Goal: Task Accomplishment & Management: Manage account settings

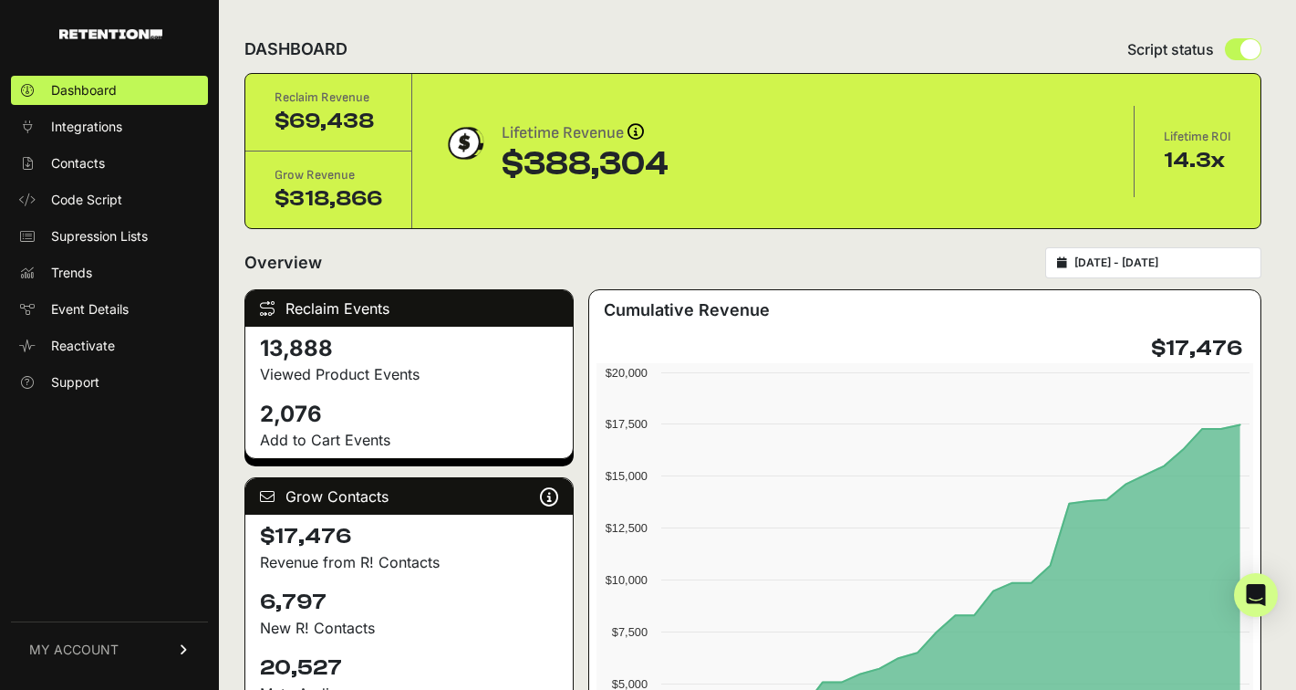
click at [91, 640] on span "MY ACCOUNT" at bounding box center [73, 649] width 89 height 18
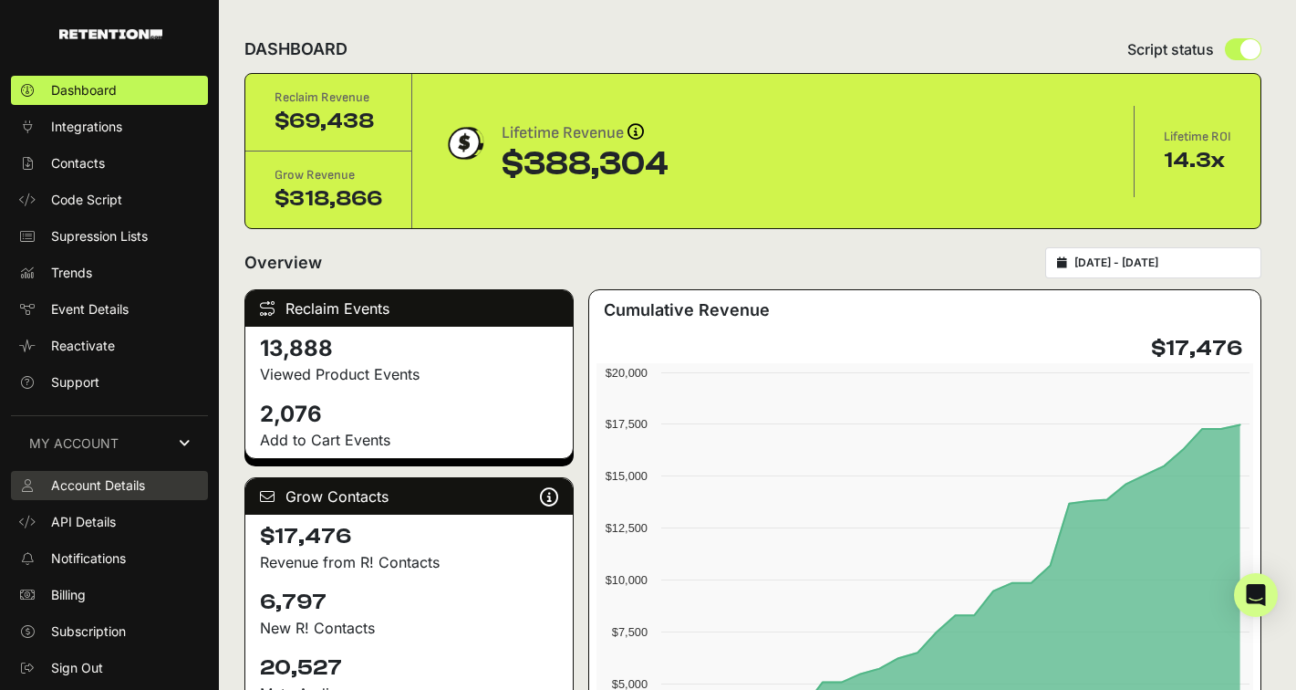
click at [122, 482] on span "Account Details" at bounding box center [98, 485] width 94 height 18
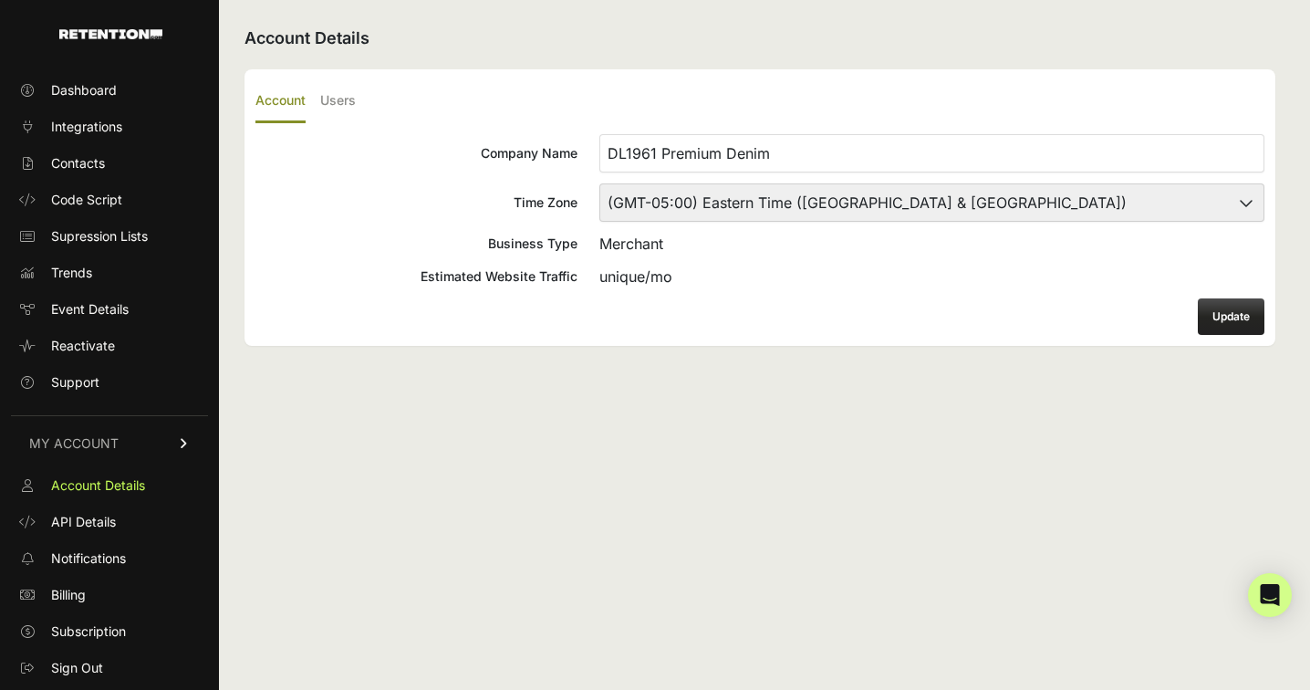
click at [733, 161] on input "DL1961 Premium Denim" at bounding box center [931, 153] width 665 height 38
click at [151, 87] on link "Dashboard" at bounding box center [109, 90] width 197 height 29
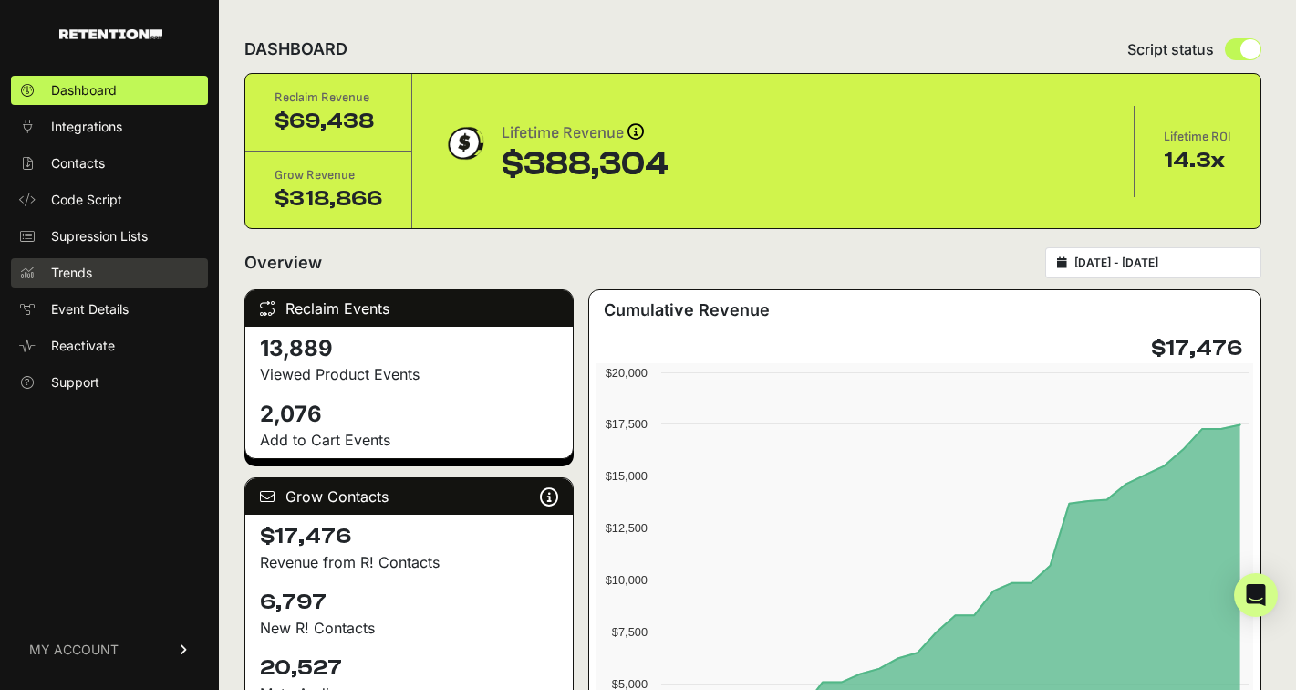
click at [109, 276] on link "Trends" at bounding box center [109, 272] width 197 height 29
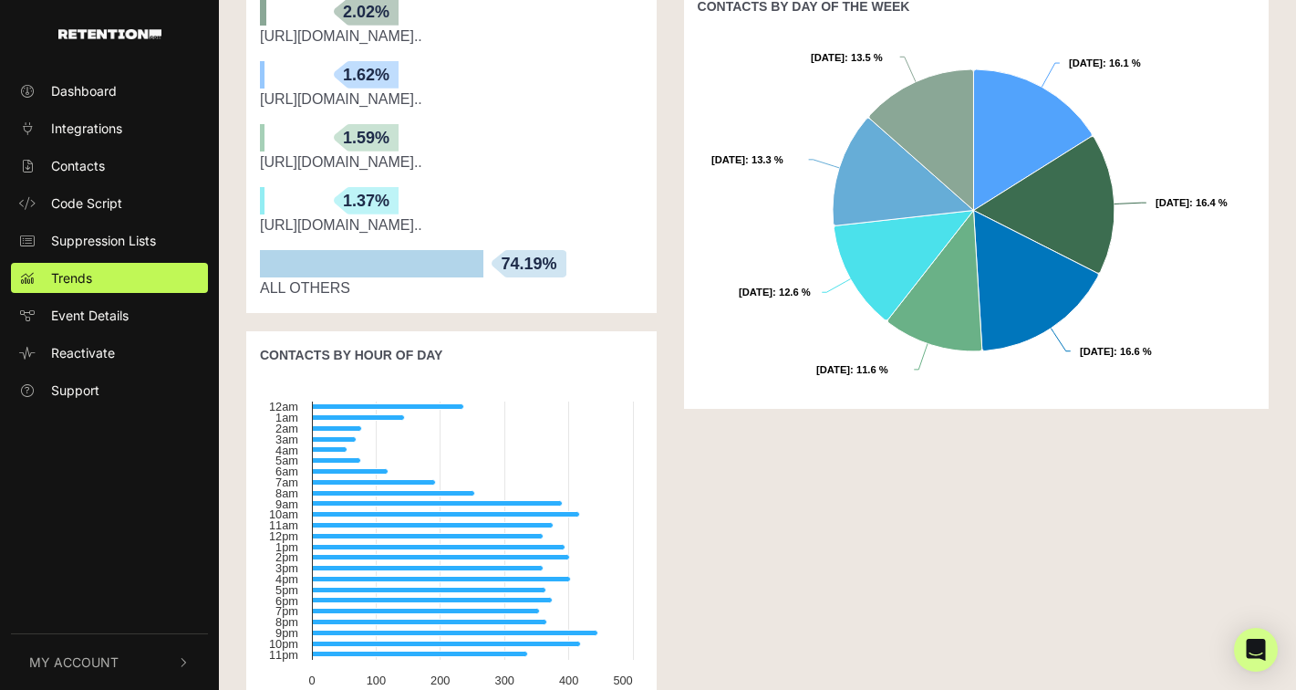
scroll to position [832, 0]
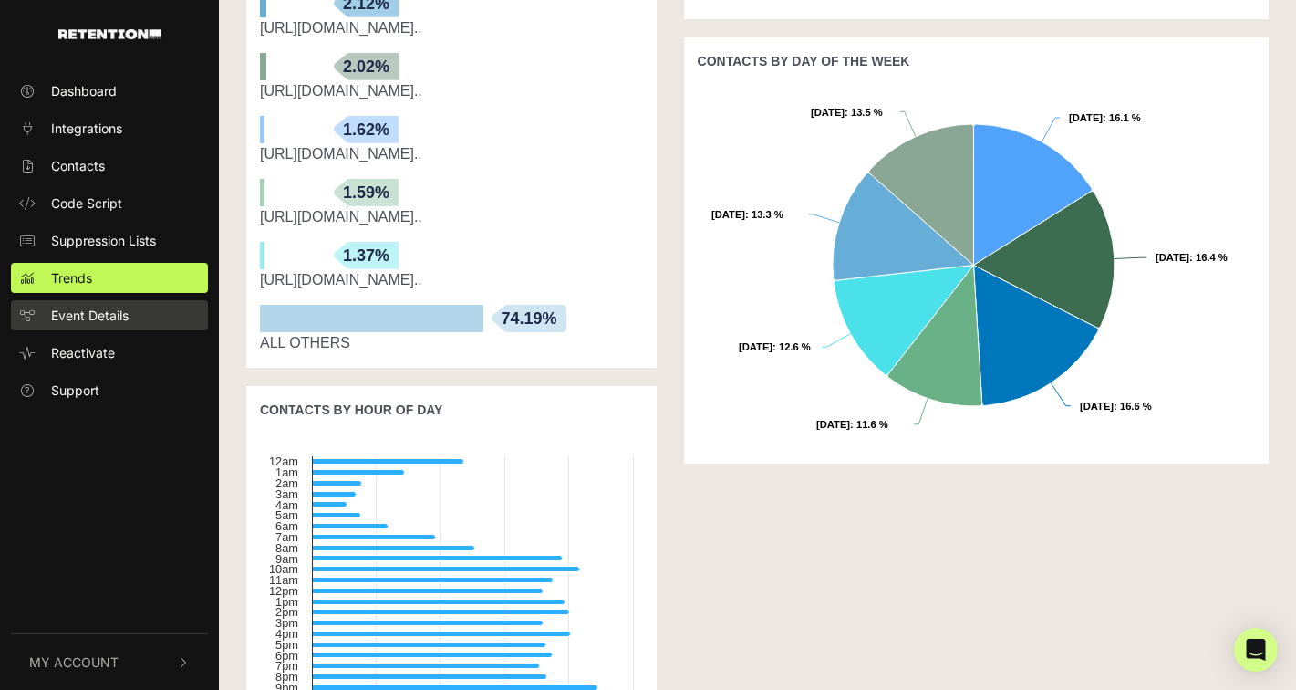
click at [162, 301] on link "Event Details" at bounding box center [109, 315] width 197 height 30
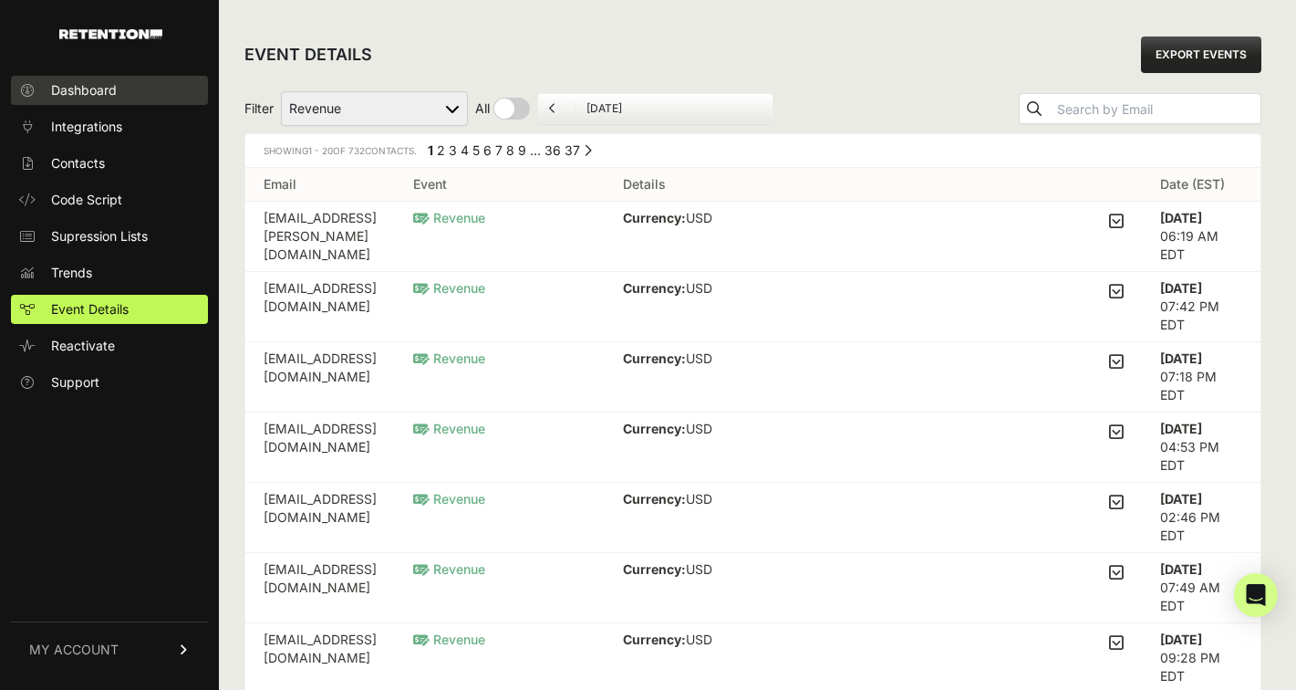
click at [137, 81] on link "Dashboard" at bounding box center [109, 90] width 197 height 29
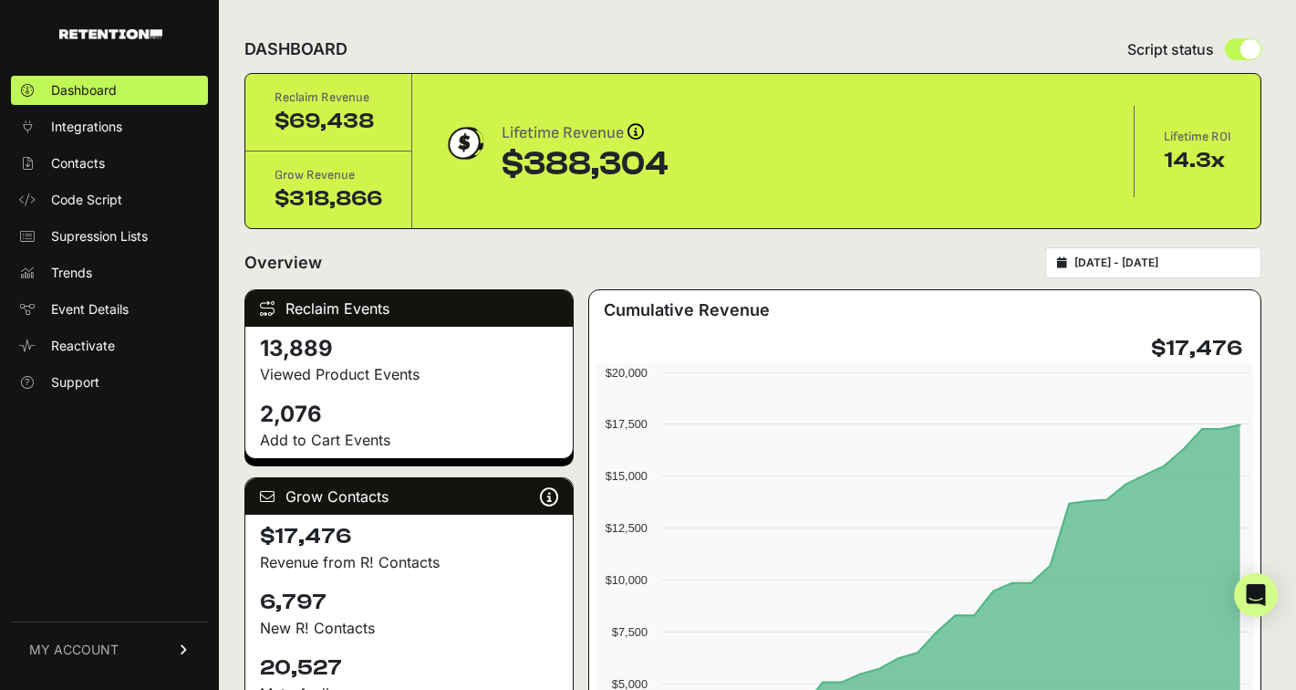
click at [1150, 255] on div "[DATE] - [DATE]" at bounding box center [1154, 262] width 216 height 31
click at [1130, 274] on div "[DATE] - [DATE]" at bounding box center [1154, 262] width 216 height 31
click at [1097, 255] on div "[DATE] - [DATE]" at bounding box center [1154, 262] width 216 height 31
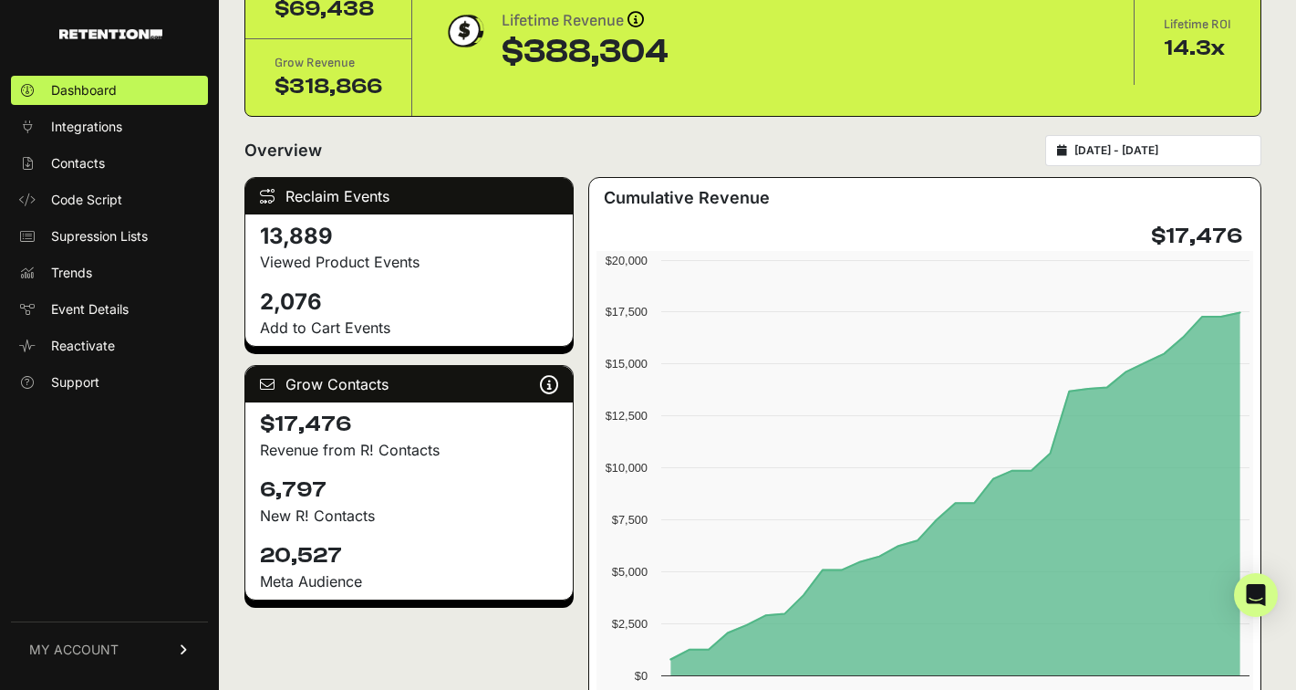
scroll to position [114, 0]
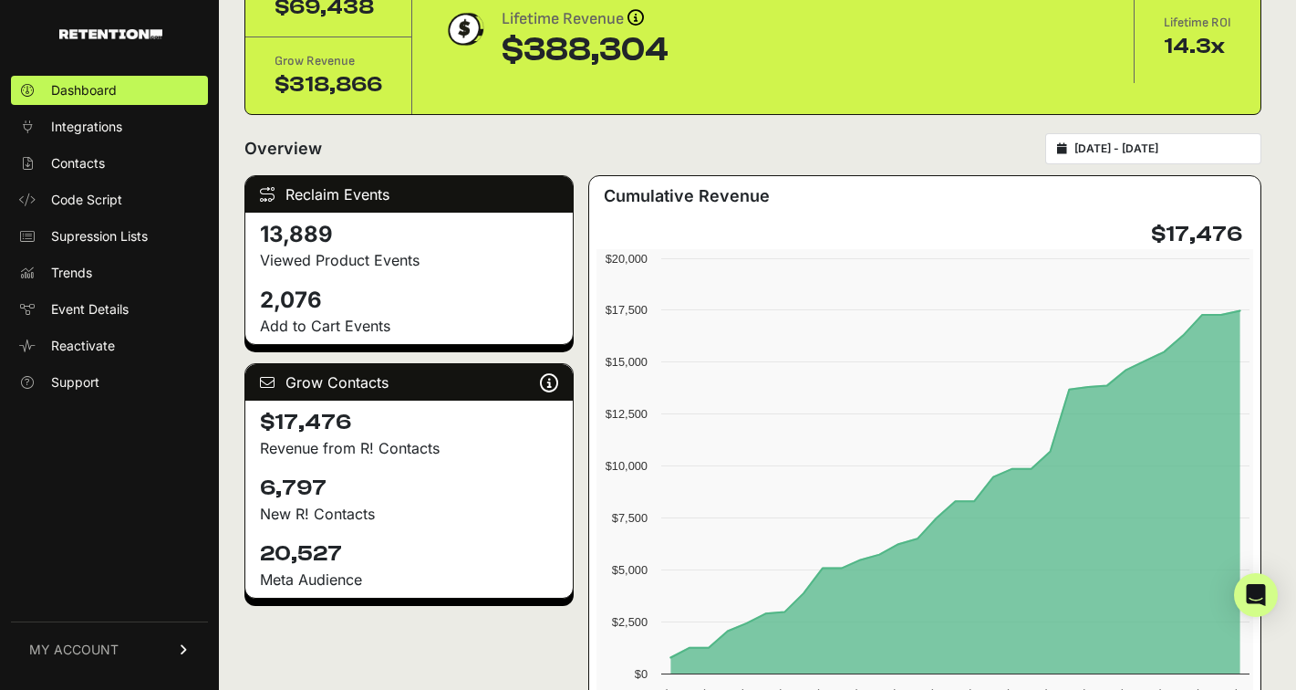
click at [1129, 140] on div "[DATE] - [DATE]" at bounding box center [1154, 148] width 216 height 31
click at [1250, 142] on input "2025-08-12 - 2025-09-11" at bounding box center [1162, 148] width 175 height 15
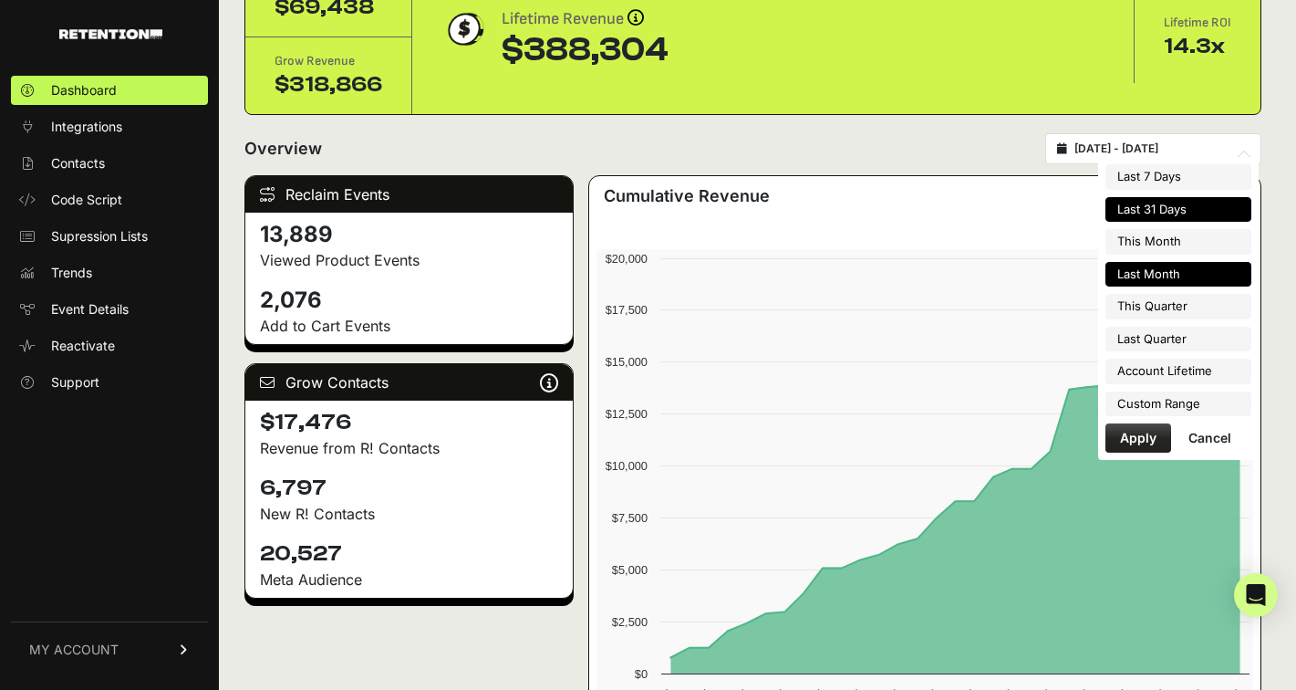
click at [1163, 274] on li "Last Month" at bounding box center [1179, 275] width 146 height 26
type input "[DATE] - [DATE]"
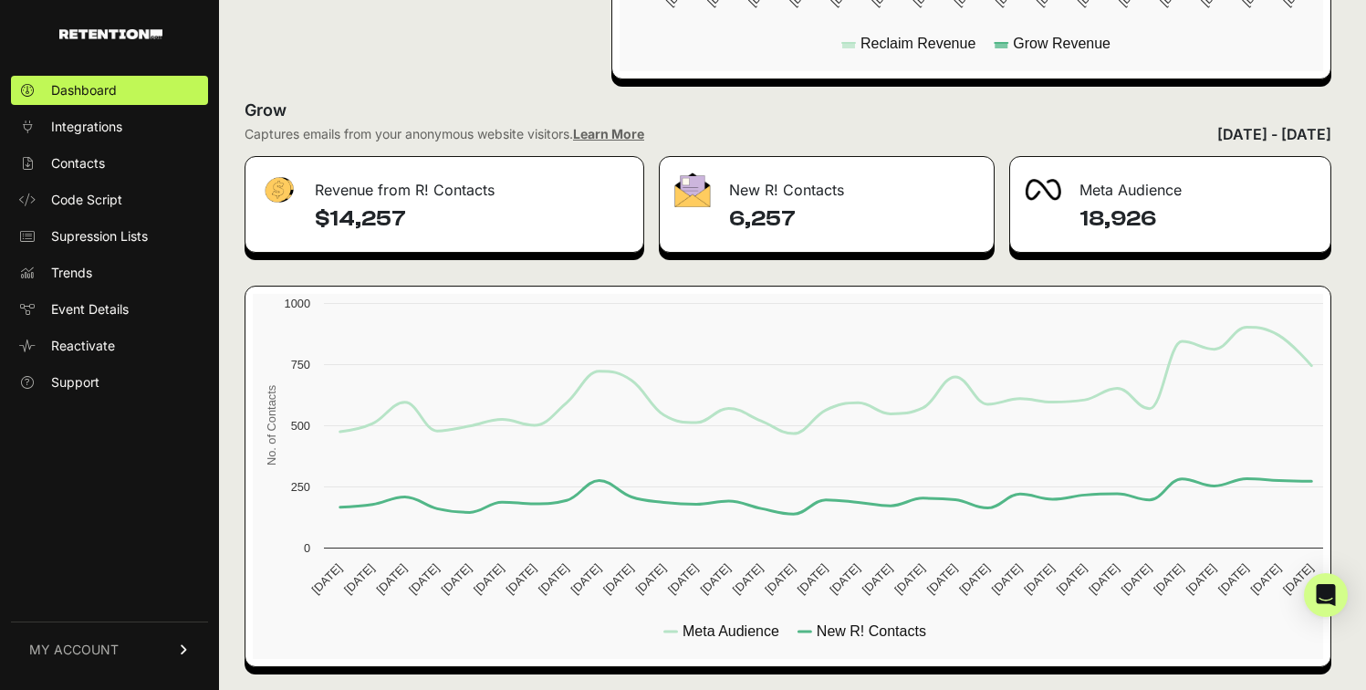
scroll to position [830, 0]
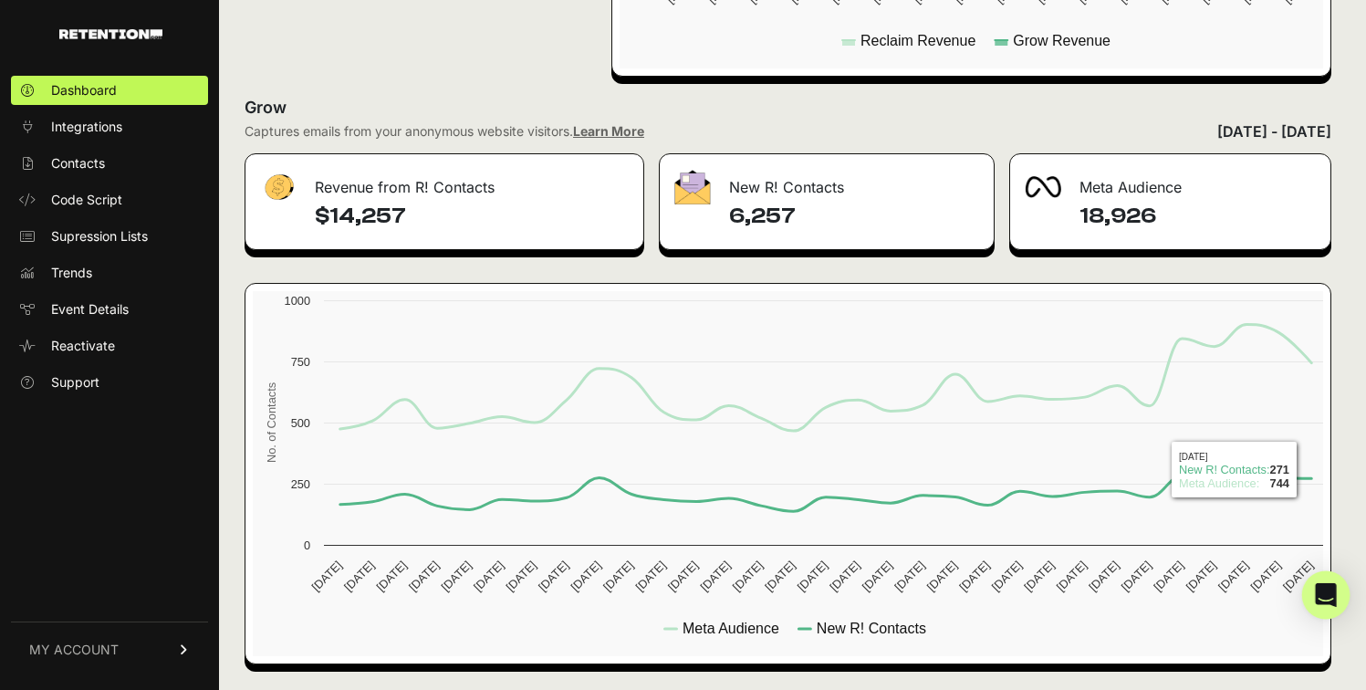
click at [1296, 586] on icon "Open Intercom Messenger" at bounding box center [1325, 595] width 21 height 24
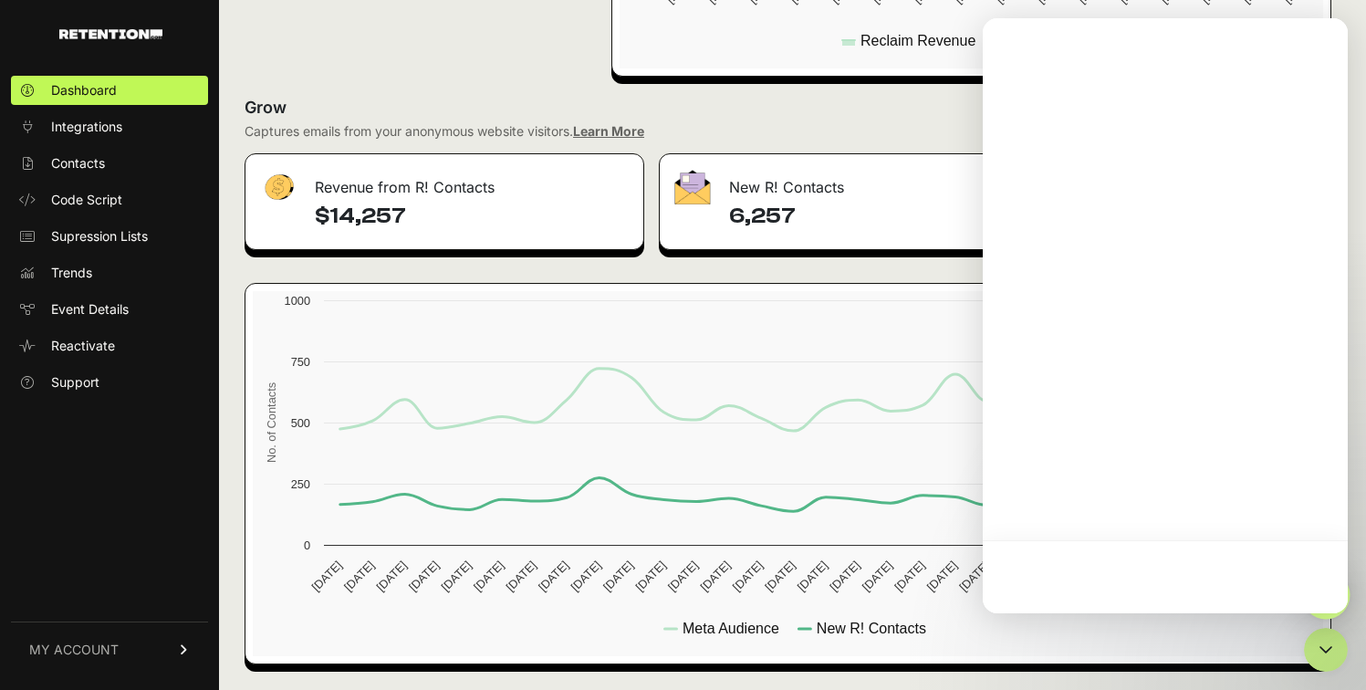
scroll to position [0, 0]
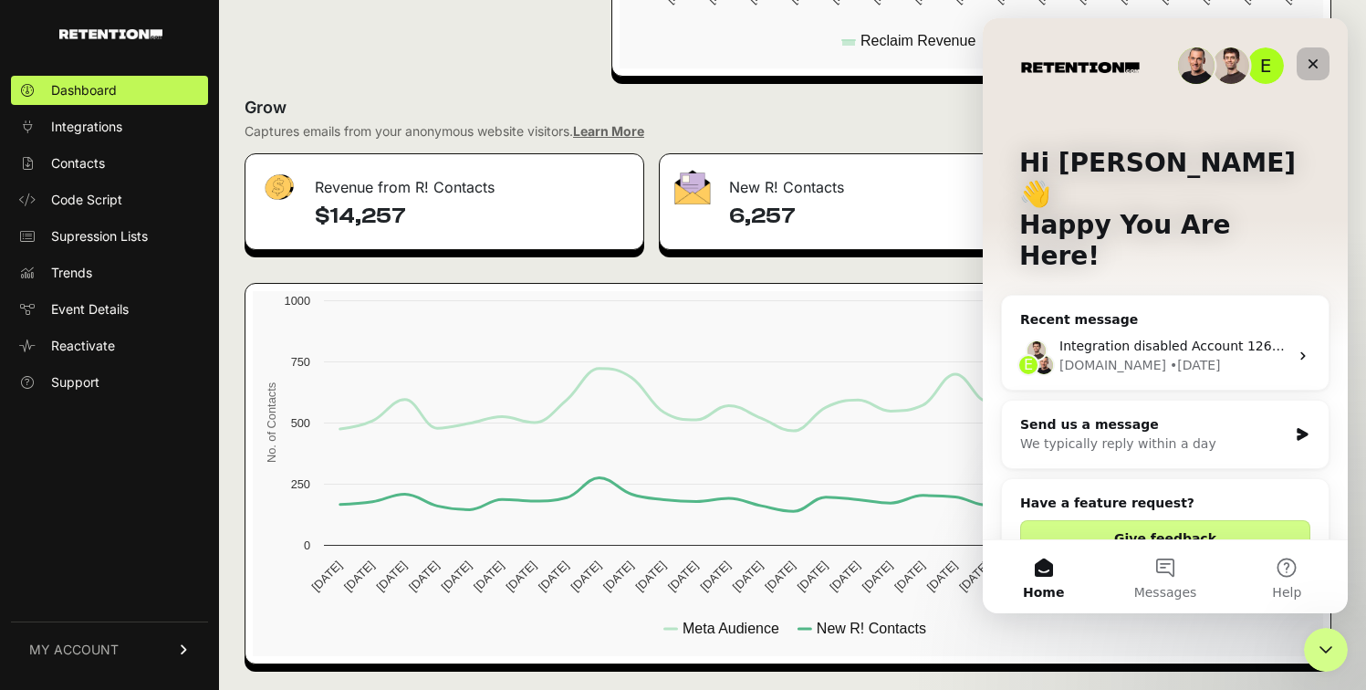
click at [1296, 51] on div "Close" at bounding box center [1312, 63] width 33 height 33
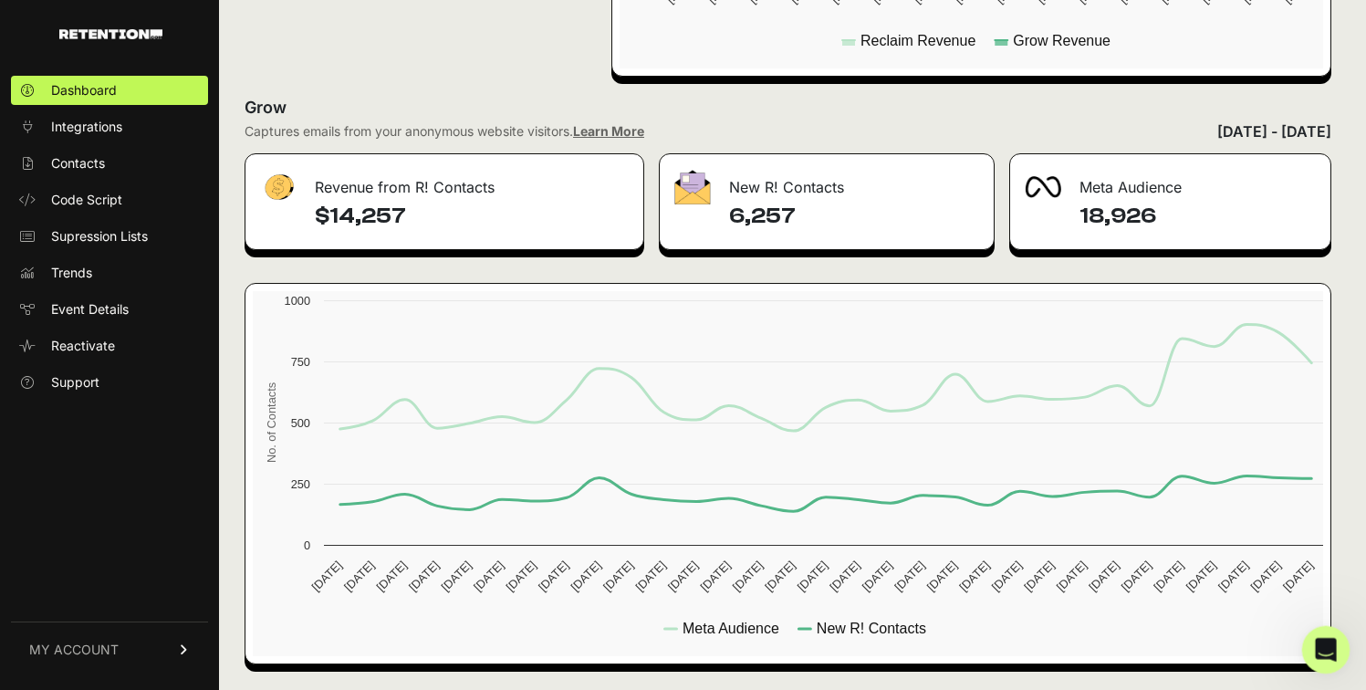
drag, startPoint x: 1315, startPoint y: 654, endPoint x: 1342, endPoint y: 422, distance: 233.4
click at [1296, 625] on html at bounding box center [1323, 647] width 44 height 44
